Goal: Task Accomplishment & Management: Use online tool/utility

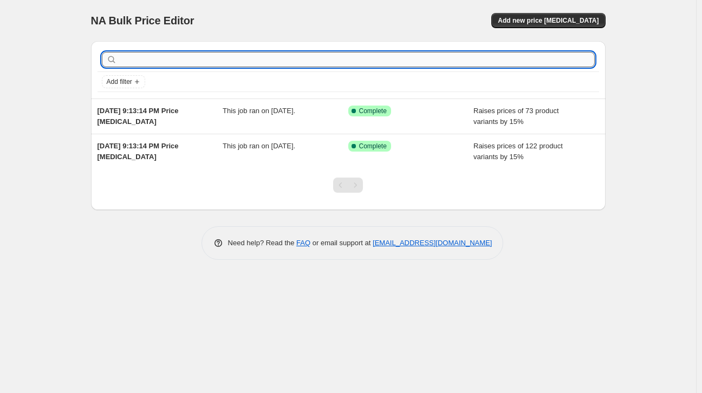
click at [218, 61] on input "text" at bounding box center [357, 59] width 476 height 15
click at [562, 21] on span "Add new price [MEDICAL_DATA]" at bounding box center [548, 20] width 101 height 9
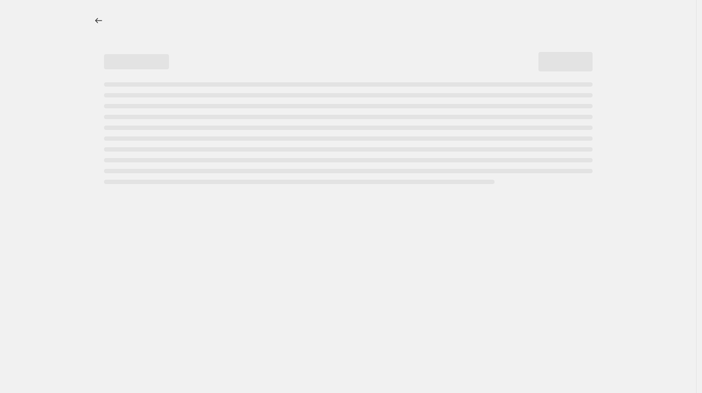
select select "percentage"
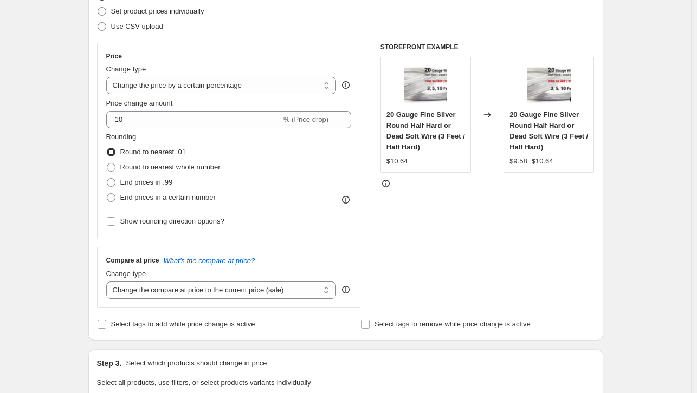
scroll to position [163, 0]
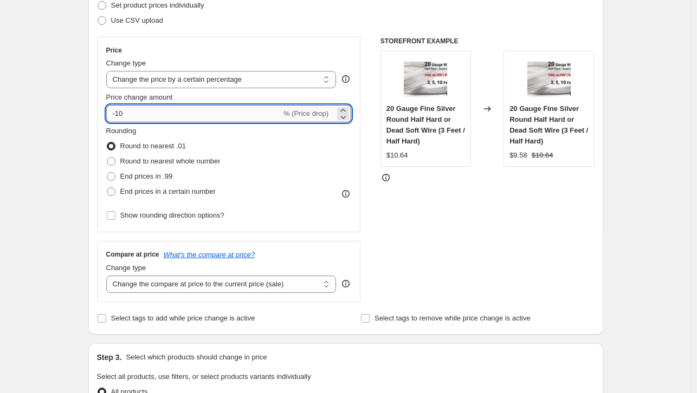
click at [228, 109] on input "-10" at bounding box center [193, 113] width 175 height 17
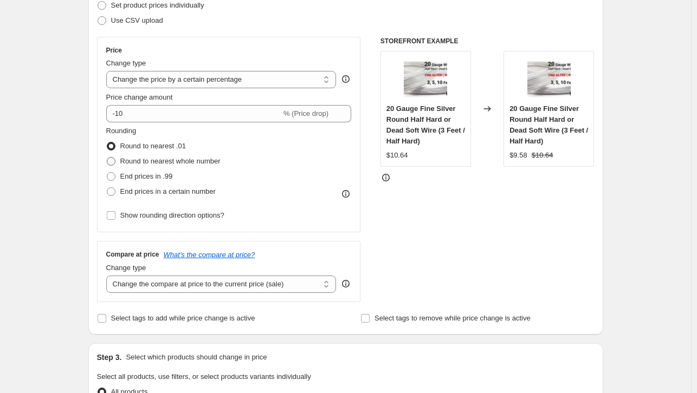
click at [167, 158] on span "Round to nearest whole number" at bounding box center [170, 161] width 100 height 8
click at [107, 158] on input "Round to nearest whole number" at bounding box center [107, 157] width 1 height 1
radio input "true"
click at [169, 192] on span "End prices in a certain number" at bounding box center [167, 191] width 95 height 8
click at [107, 188] on input "End prices in a certain number" at bounding box center [107, 187] width 1 height 1
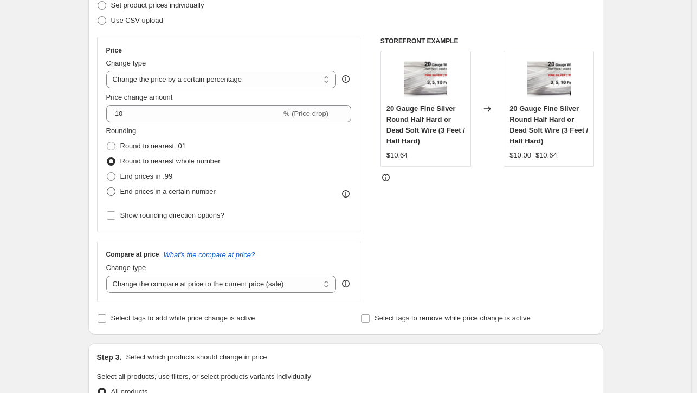
radio input "true"
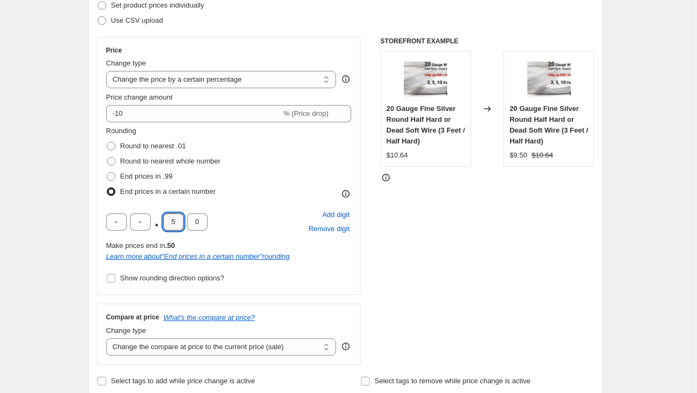
drag, startPoint x: 179, startPoint y: 225, endPoint x: 163, endPoint y: 225, distance: 16.8
click at [163, 225] on div ". 5 0" at bounding box center [156, 221] width 101 height 17
type input "9"
click at [163, 224] on div ". 9 0" at bounding box center [156, 221] width 101 height 17
drag, startPoint x: 194, startPoint y: 223, endPoint x: 221, endPoint y: 225, distance: 27.2
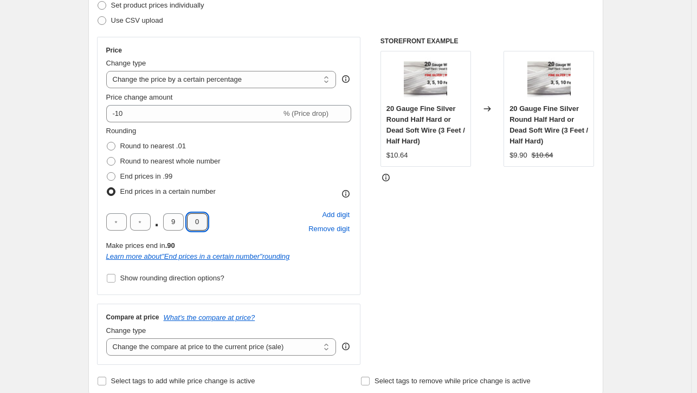
click at [221, 225] on div ". 9 0 Add digit Remove digit" at bounding box center [228, 222] width 245 height 28
type input "5"
drag, startPoint x: 311, startPoint y: 116, endPoint x: 321, endPoint y: 114, distance: 10.5
click at [311, 116] on span "% (Price drop)" at bounding box center [305, 113] width 45 height 8
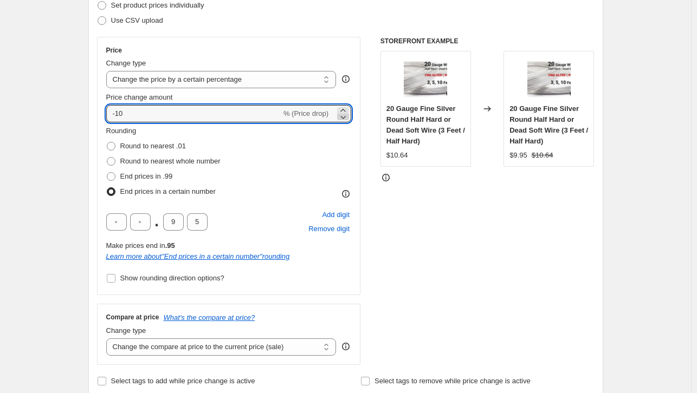
click at [346, 118] on icon at bounding box center [343, 117] width 5 height 3
click at [345, 110] on icon at bounding box center [342, 110] width 5 height 3
click at [345, 109] on icon at bounding box center [342, 110] width 5 height 3
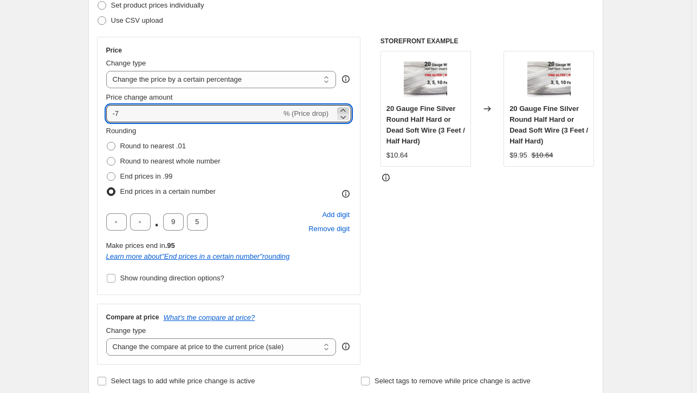
click at [347, 109] on icon at bounding box center [343, 110] width 11 height 11
click at [348, 109] on icon at bounding box center [343, 110] width 11 height 11
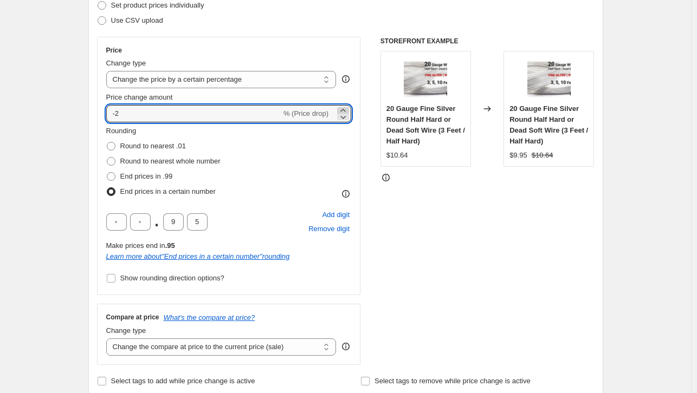
click at [348, 109] on icon at bounding box center [343, 110] width 11 height 11
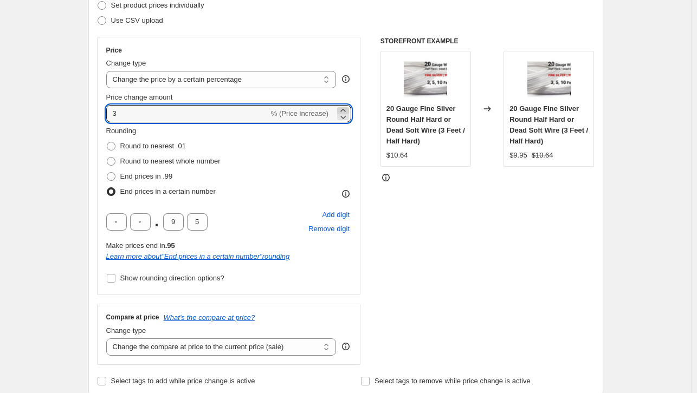
click at [348, 109] on icon at bounding box center [343, 110] width 11 height 11
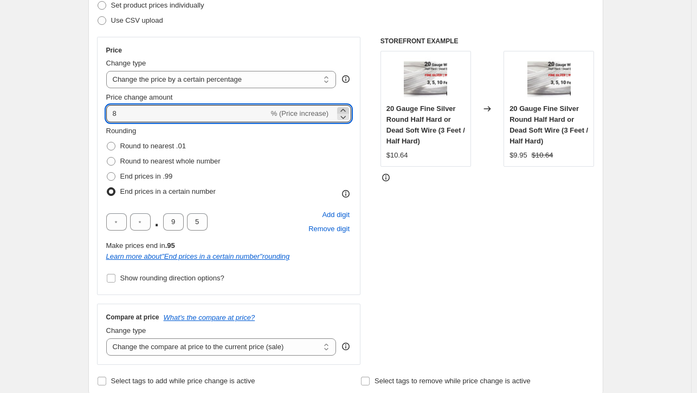
click at [348, 109] on icon at bounding box center [343, 110] width 11 height 11
drag, startPoint x: 165, startPoint y: 119, endPoint x: 90, endPoint y: 111, distance: 74.6
click at [90, 111] on div "Step 2. Select how the prices should change Use bulk price change rules Set pro…" at bounding box center [345, 175] width 515 height 443
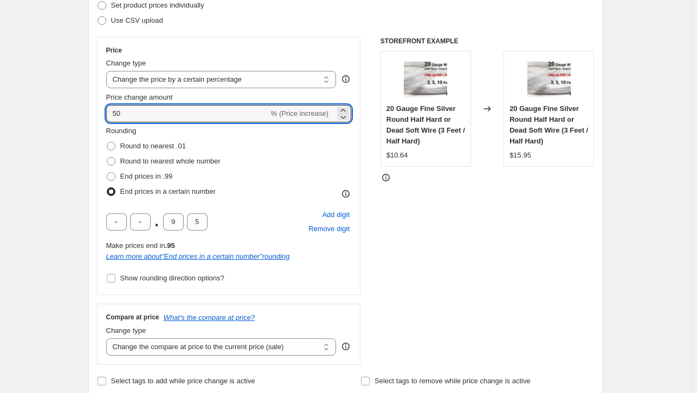
drag, startPoint x: 142, startPoint y: 114, endPoint x: 91, endPoint y: 112, distance: 51.0
click at [91, 112] on div "Step 2. Select how the prices should change Use bulk price change rules Set pro…" at bounding box center [345, 175] width 515 height 443
type input "40"
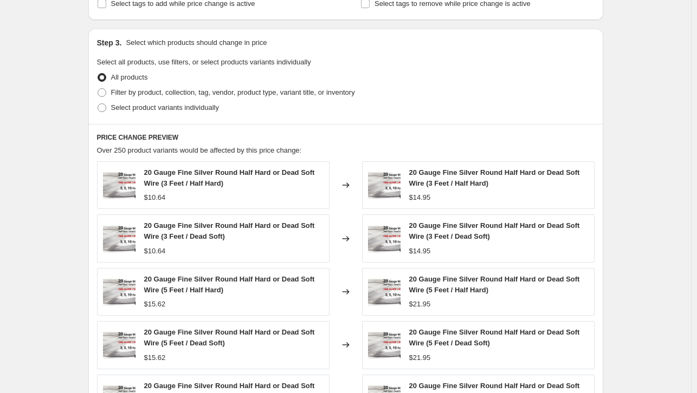
scroll to position [488, 0]
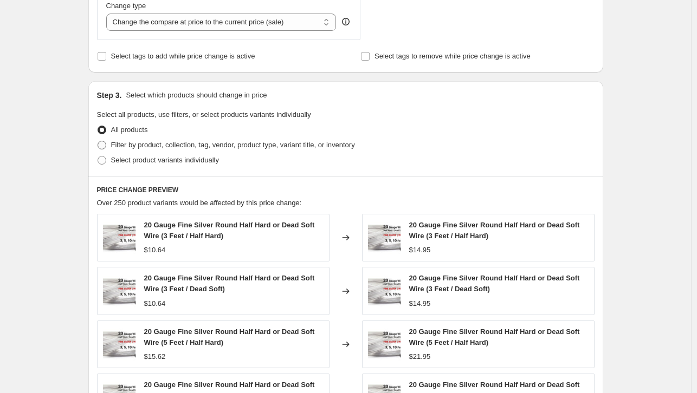
click at [146, 147] on span "Filter by product, collection, tag, vendor, product type, variant title, or inv…" at bounding box center [233, 145] width 244 height 8
click at [98, 141] on input "Filter by product, collection, tag, vendor, product type, variant title, or inv…" at bounding box center [98, 141] width 1 height 1
radio input "true"
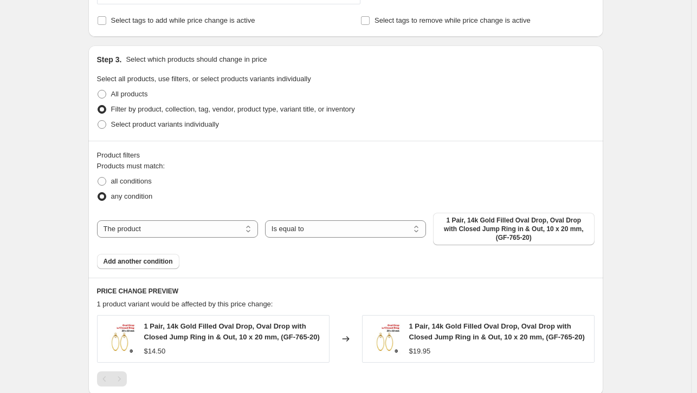
scroll to position [542, 0]
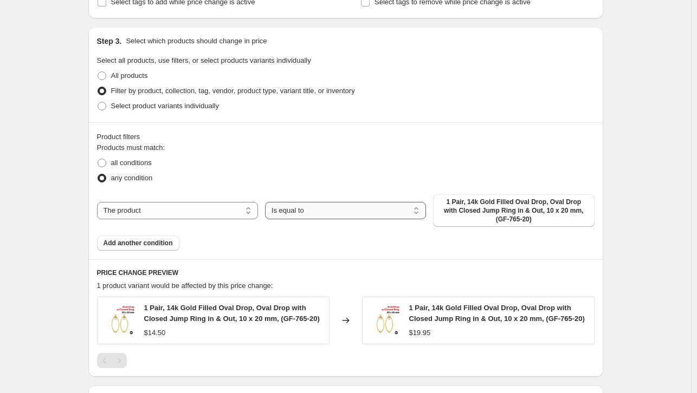
click at [423, 211] on select "Is equal to Is not equal to" at bounding box center [345, 210] width 161 height 17
click at [241, 204] on select "The product The product's collection The product's tag The product's vendor The…" at bounding box center [177, 210] width 161 height 17
select select "collection"
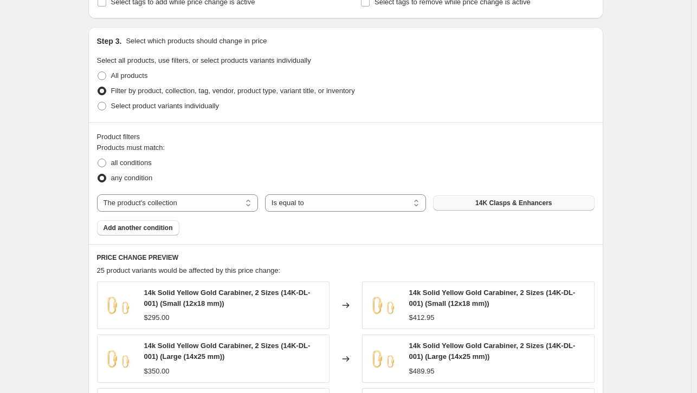
click at [567, 205] on button "14K Clasps & Enhancers" at bounding box center [513, 203] width 161 height 15
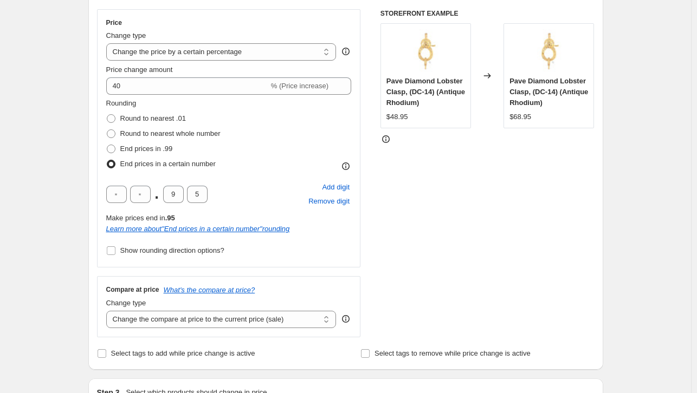
scroll to position [185, 0]
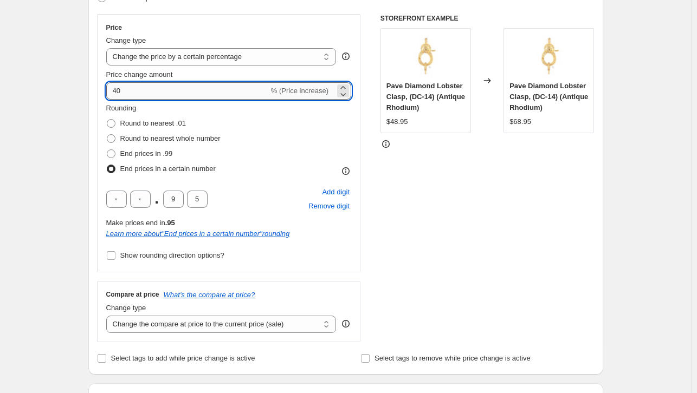
drag, startPoint x: 113, startPoint y: 89, endPoint x: 132, endPoint y: 90, distance: 19.5
click at [132, 90] on input "40" at bounding box center [187, 90] width 163 height 17
type input "50"
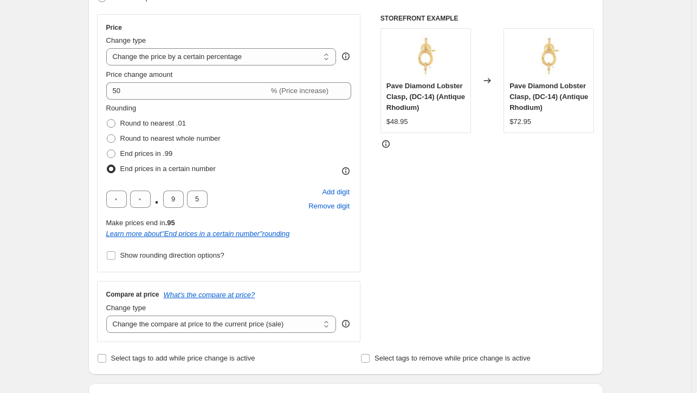
click at [540, 197] on div "STOREFRONT EXAMPLE Pave Diamond Lobster Clasp, (DC-14) (Antique Rhodium) $48.95…" at bounding box center [487, 178] width 214 height 328
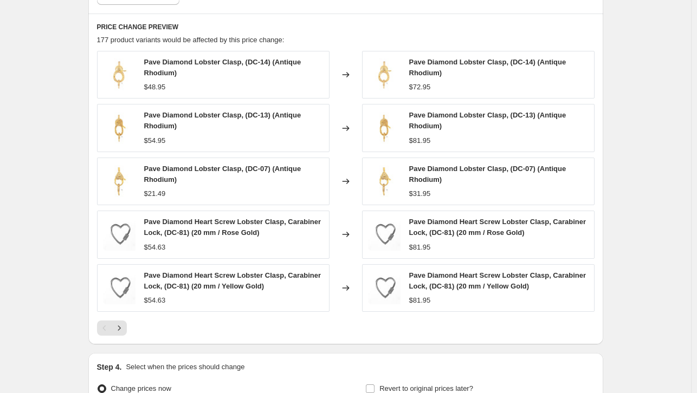
scroll to position [890, 0]
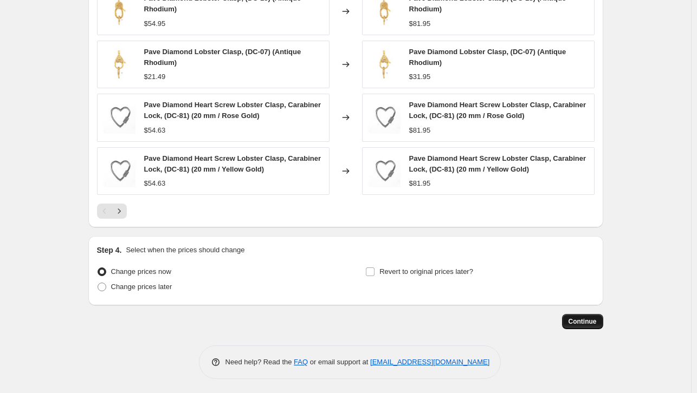
click at [578, 314] on button "Continue" at bounding box center [582, 321] width 41 height 15
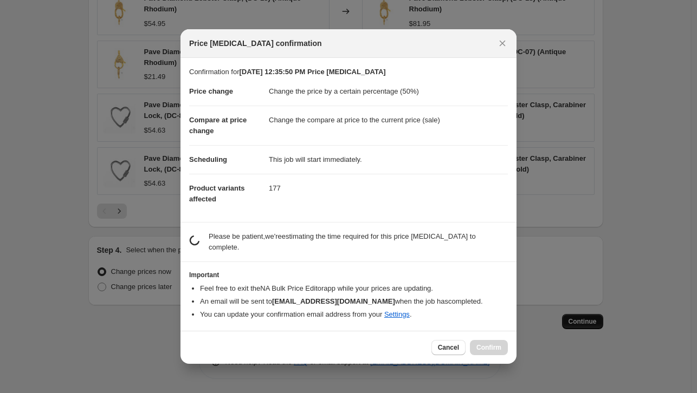
scroll to position [0, 0]
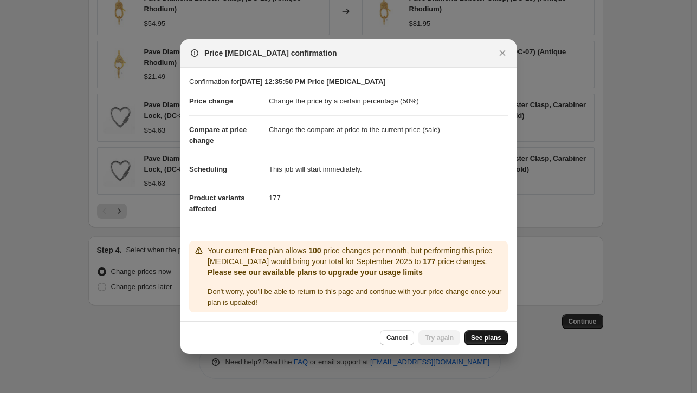
click at [483, 341] on span "See plans" at bounding box center [486, 338] width 30 height 9
click at [450, 341] on span "Try again" at bounding box center [439, 338] width 29 height 9
click at [397, 339] on button "Cancel" at bounding box center [397, 338] width 34 height 15
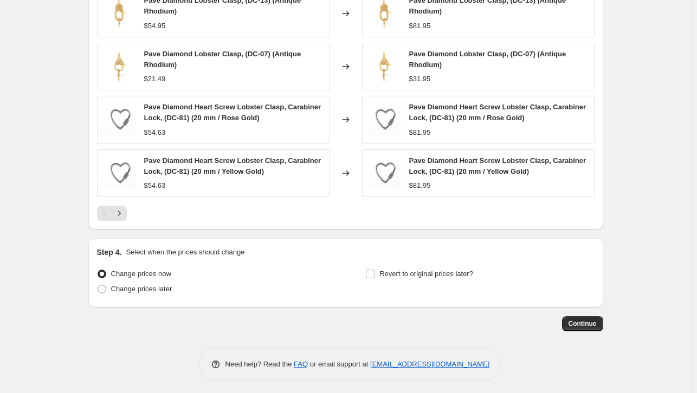
scroll to position [890, 0]
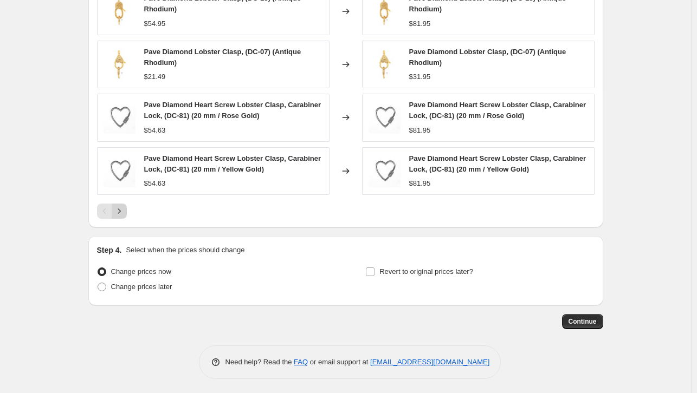
click at [124, 208] on icon "Next" at bounding box center [119, 211] width 11 height 11
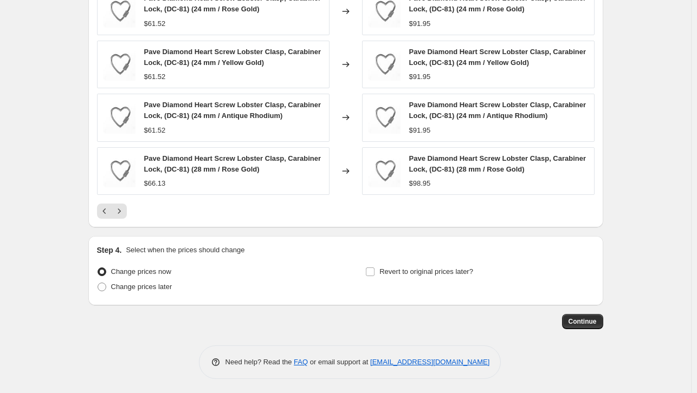
click at [129, 228] on div "PRICE CHANGE PREVIEW 177 product variants would be affected by this price chang…" at bounding box center [345, 62] width 515 height 331
click at [125, 217] on icon "Next" at bounding box center [119, 211] width 11 height 11
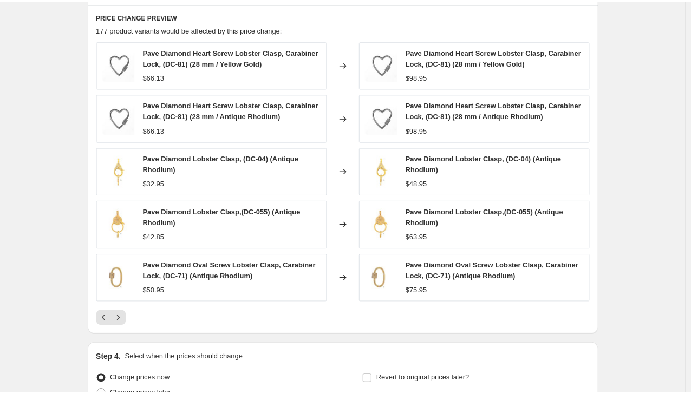
scroll to position [781, 0]
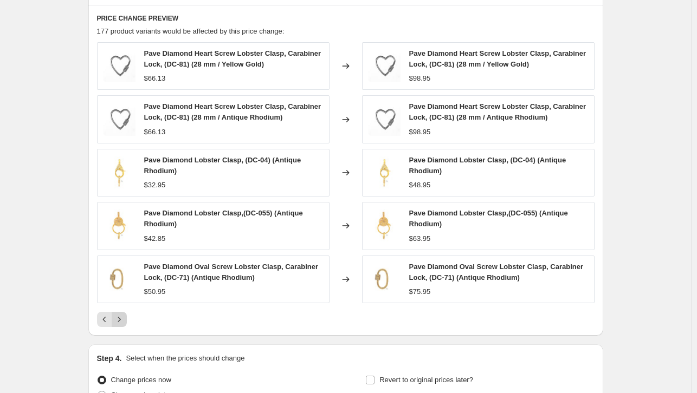
click at [121, 325] on icon "Next" at bounding box center [119, 319] width 11 height 11
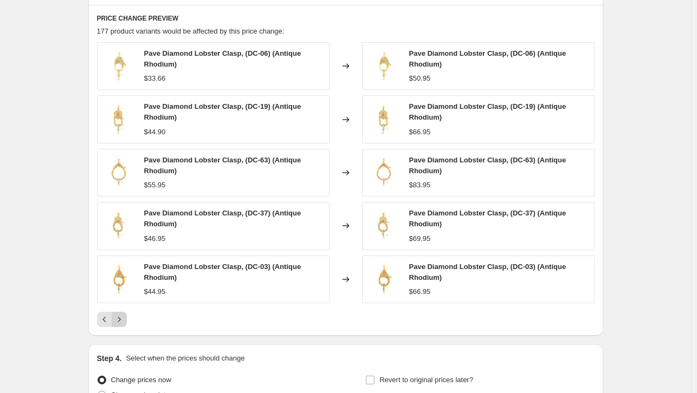
click at [121, 331] on div "PRICE CHANGE PREVIEW 177 product variants would be affected by this price chang…" at bounding box center [345, 170] width 515 height 331
click at [120, 324] on button "Next" at bounding box center [119, 319] width 15 height 15
